Goal: Find specific page/section: Find specific page/section

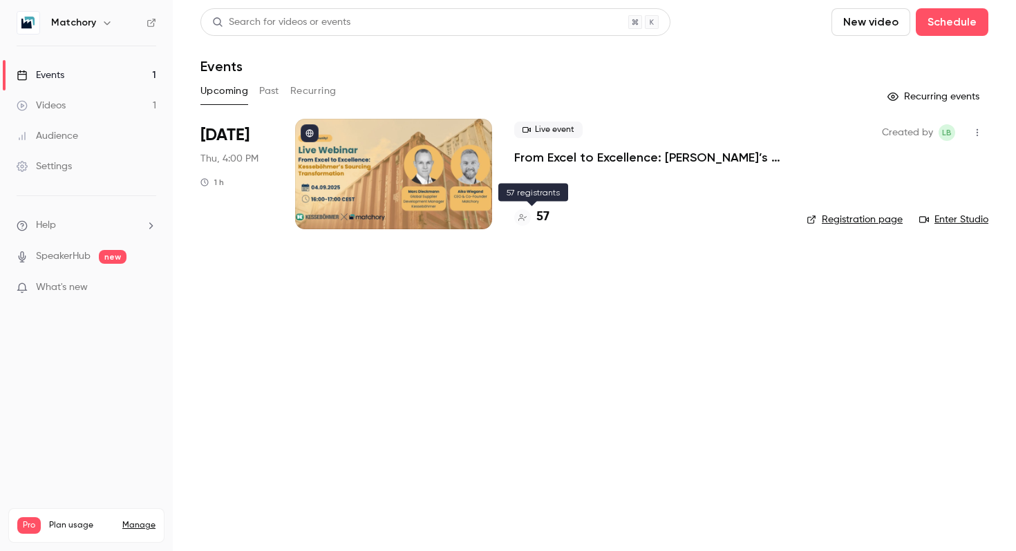
click at [536, 219] on h4 "57" at bounding box center [542, 217] width 13 height 19
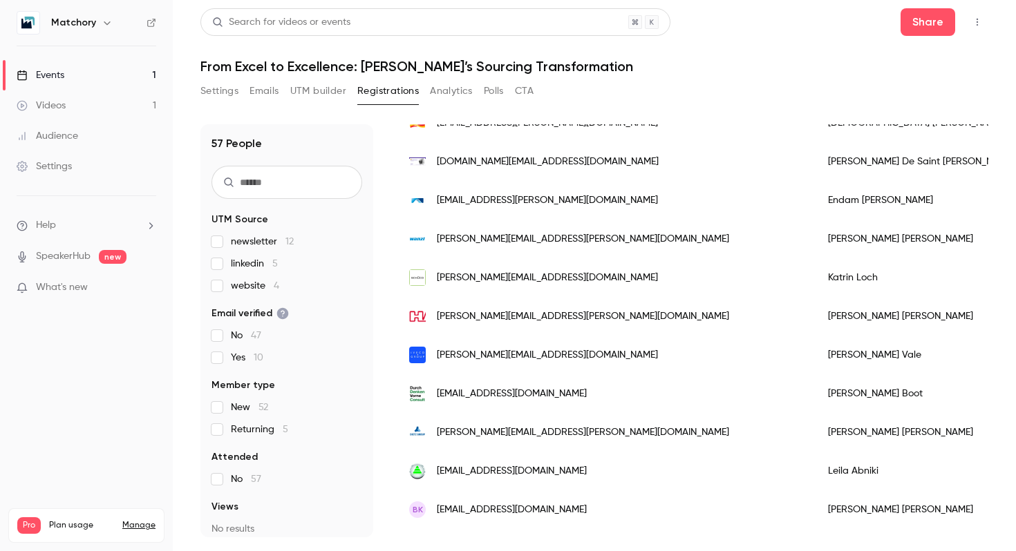
scroll to position [618, 0]
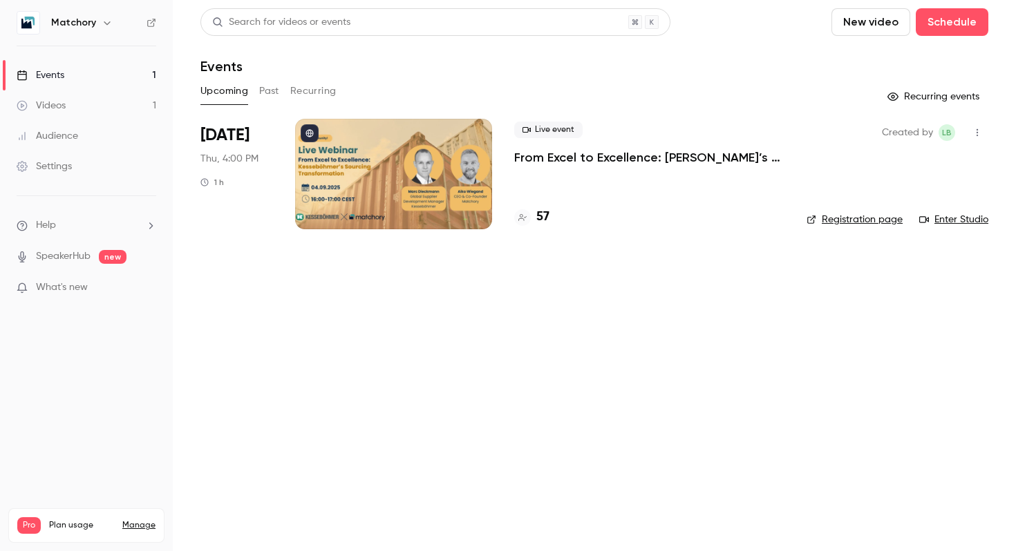
click at [117, 288] on p "What's new" at bounding box center [75, 288] width 117 height 15
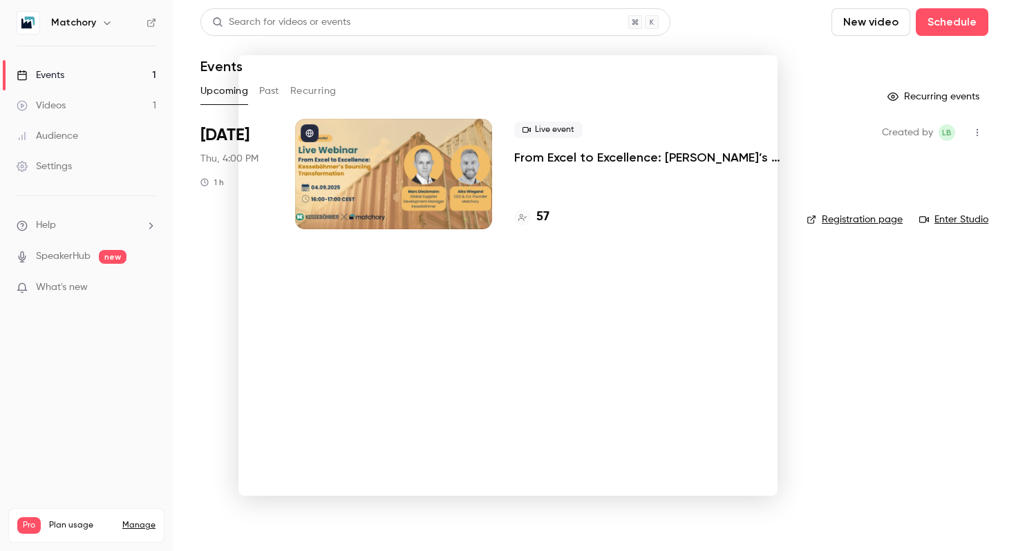
click at [818, 304] on div at bounding box center [508, 275] width 1016 height 551
